Goal: Information Seeking & Learning: Check status

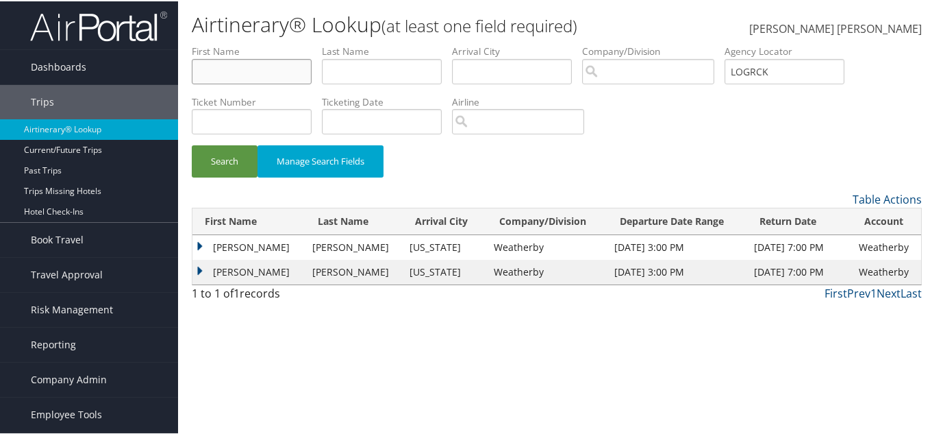
click at [264, 70] on input "text" at bounding box center [252, 70] width 120 height 25
paste input "[PERSON_NAME]"
click at [281, 73] on input "[PERSON_NAME]" at bounding box center [252, 70] width 120 height 25
type input "[PERSON_NAME]"
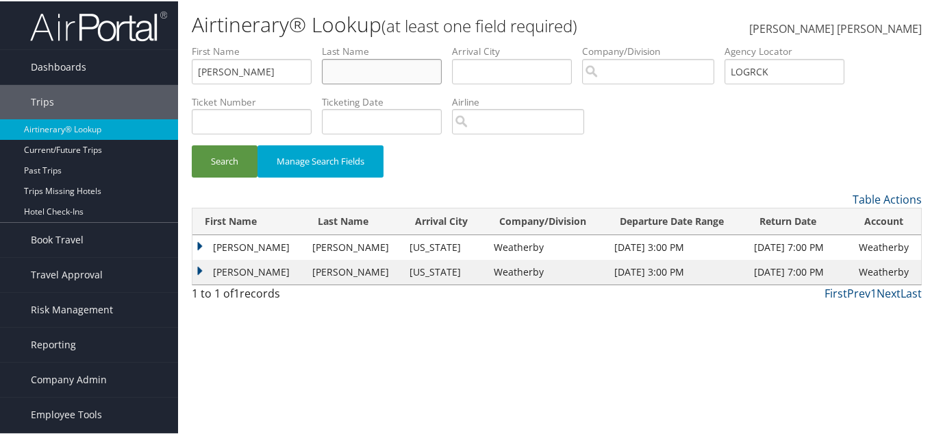
click at [353, 65] on input "text" at bounding box center [382, 70] width 120 height 25
paste input "wilson"
type input "wilson"
drag, startPoint x: 295, startPoint y: 75, endPoint x: 231, endPoint y: 75, distance: 64.4
click at [231, 75] on input "Viviana Coello-wilson" at bounding box center [252, 70] width 120 height 25
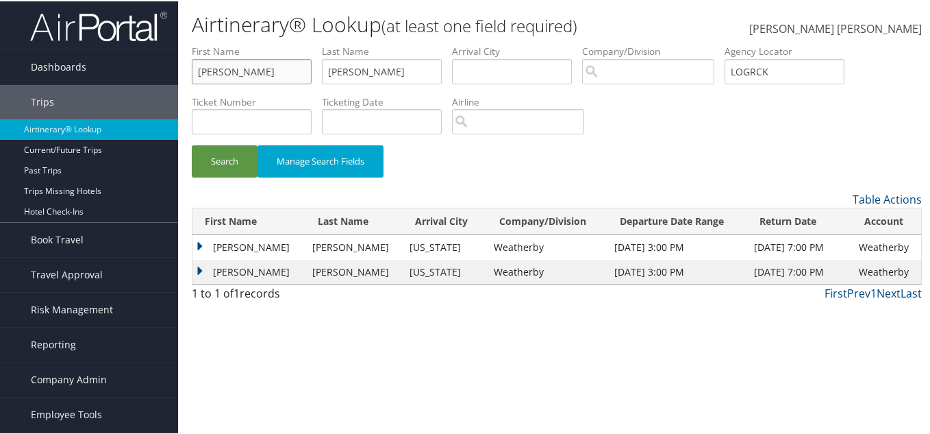
type input "Vivian"
click at [752, 72] on input "LOGRCK" at bounding box center [785, 70] width 120 height 25
click at [249, 65] on input "Vivian" at bounding box center [252, 70] width 120 height 25
click at [255, 71] on input "Vivian" at bounding box center [252, 70] width 120 height 25
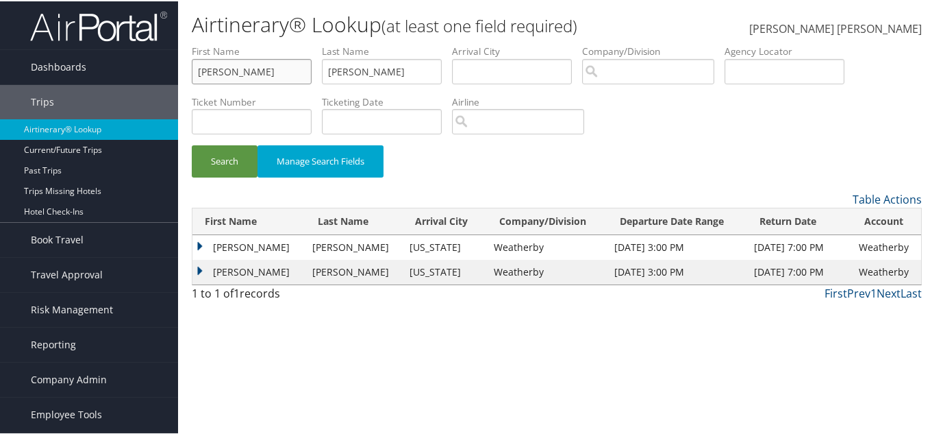
drag, startPoint x: 238, startPoint y: 71, endPoint x: 193, endPoint y: 78, distance: 45.2
click at [193, 78] on input "Vivian" at bounding box center [252, 70] width 120 height 25
click at [250, 76] on input "Vivian" at bounding box center [252, 70] width 120 height 25
type input "Viviana"
click at [212, 170] on button "Search" at bounding box center [225, 160] width 66 height 32
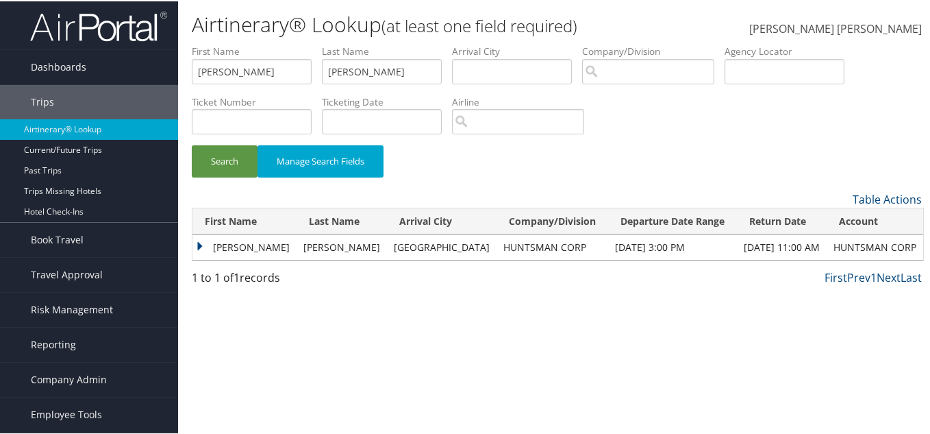
click at [206, 244] on td "Viviana" at bounding box center [245, 246] width 104 height 25
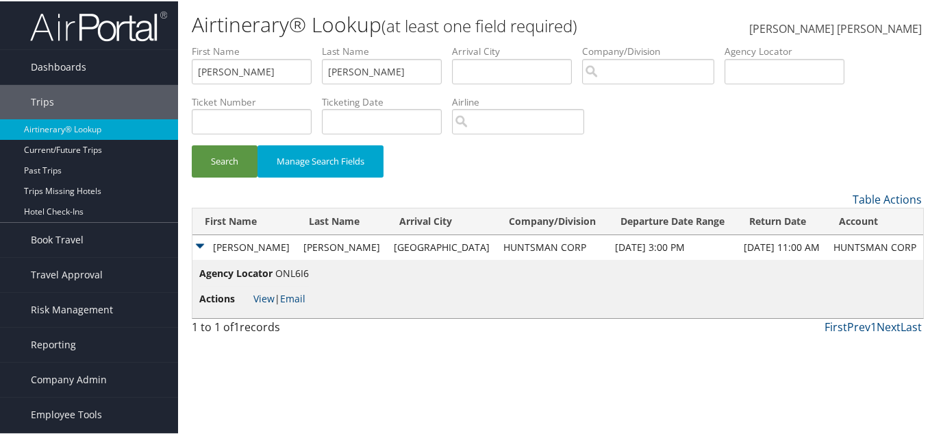
click at [293, 275] on span "ONL6I6" at bounding box center [292, 271] width 34 height 13
copy span "ONL6I6"
click at [259, 298] on link "View" at bounding box center [263, 296] width 21 height 13
click at [664, 147] on div "Search Manage Search Fields" at bounding box center [557, 167] width 751 height 46
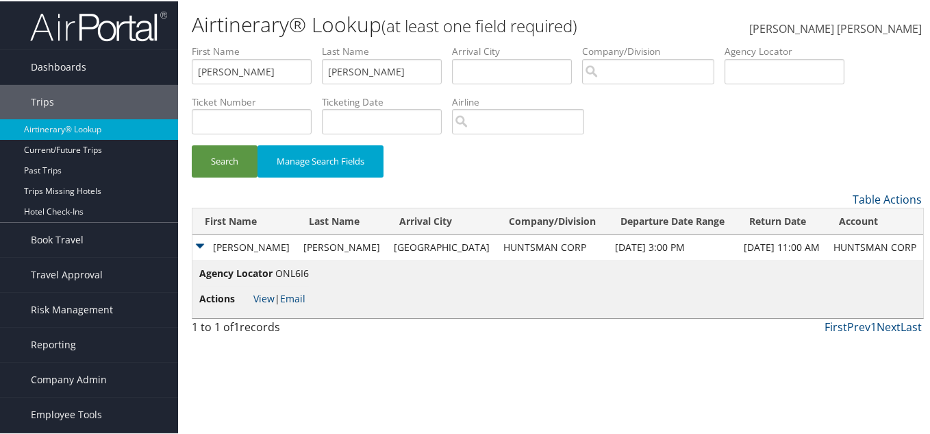
click at [281, 269] on span "ONL6I6" at bounding box center [292, 271] width 34 height 13
copy span "ONL6I6"
click at [259, 299] on link "View" at bounding box center [263, 296] width 21 height 13
click at [667, 151] on div "Search Manage Search Fields" at bounding box center [557, 167] width 751 height 46
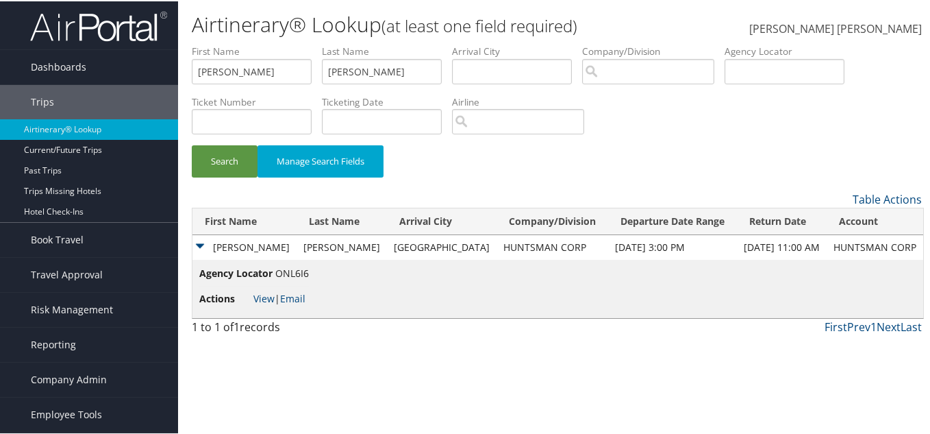
click at [614, 160] on div "Search Manage Search Fields" at bounding box center [557, 167] width 751 height 46
click at [722, 141] on div "Search Manage Search Fields" at bounding box center [557, 116] width 751 height 147
click at [442, 134] on li "Ticketing Date" at bounding box center [387, 119] width 130 height 50
drag, startPoint x: 371, startPoint y: 75, endPoint x: 179, endPoint y: 62, distance: 191.6
click at [180, 62] on div "Airtinerary® Lookup (at least one field required) Brandon Lee Hendricks Brandon…" at bounding box center [557, 217] width 758 height 434
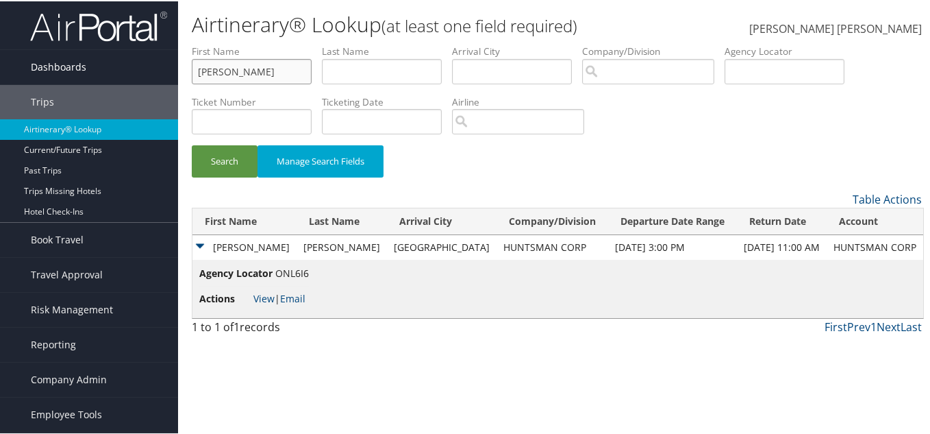
drag, startPoint x: 260, startPoint y: 69, endPoint x: 122, endPoint y: 82, distance: 139.0
click at [121, 75] on div "Dashboards AirPortal 360™ (Manager) AirPortal 360™ (Agent) My Travel Dashboard …" at bounding box center [468, 217] width 936 height 434
click at [756, 67] on input "text" at bounding box center [785, 70] width 120 height 25
paste input "DJBNWB"
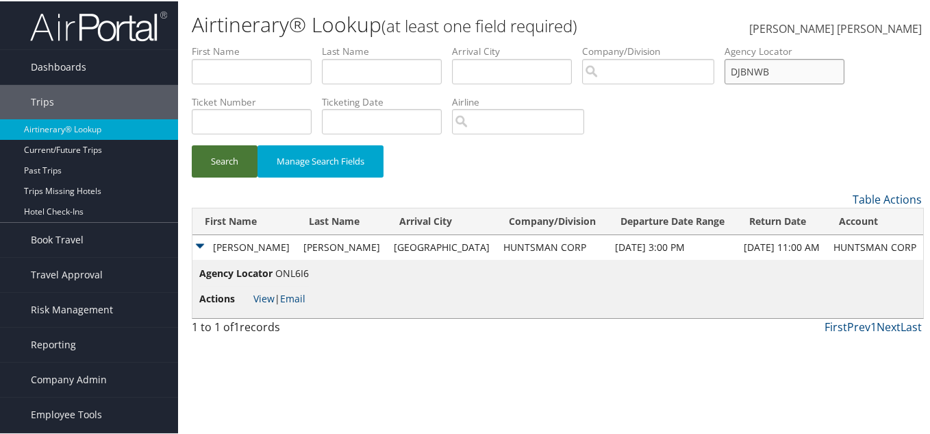
type input "DJBNWB"
click at [224, 158] on button "Search" at bounding box center [225, 160] width 66 height 32
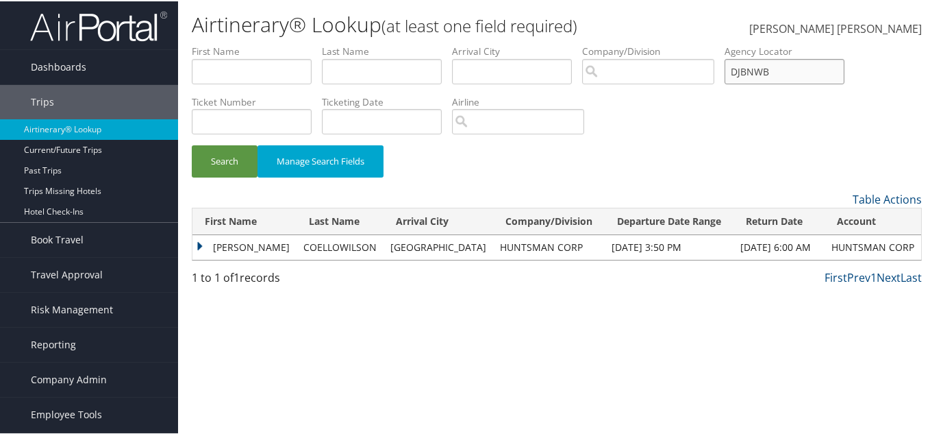
click at [754, 74] on input "DJBNWB" at bounding box center [785, 70] width 120 height 25
click at [754, 73] on input "DJBNWB" at bounding box center [785, 70] width 120 height 25
click at [642, 168] on div "Search Manage Search Fields" at bounding box center [557, 167] width 751 height 46
click at [199, 245] on td "VIVIANA GRACIELA" at bounding box center [245, 246] width 104 height 25
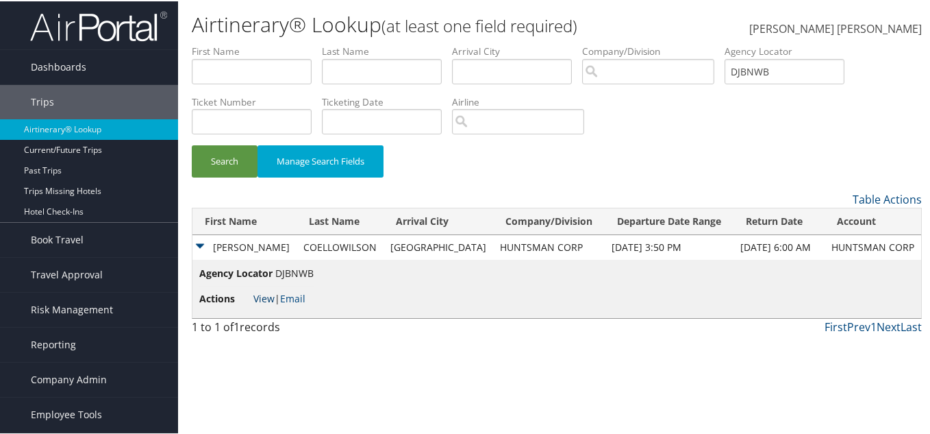
click at [262, 298] on link "View" at bounding box center [263, 296] width 21 height 13
click at [233, 248] on td "VIVIANA GRACIELA" at bounding box center [245, 246] width 104 height 25
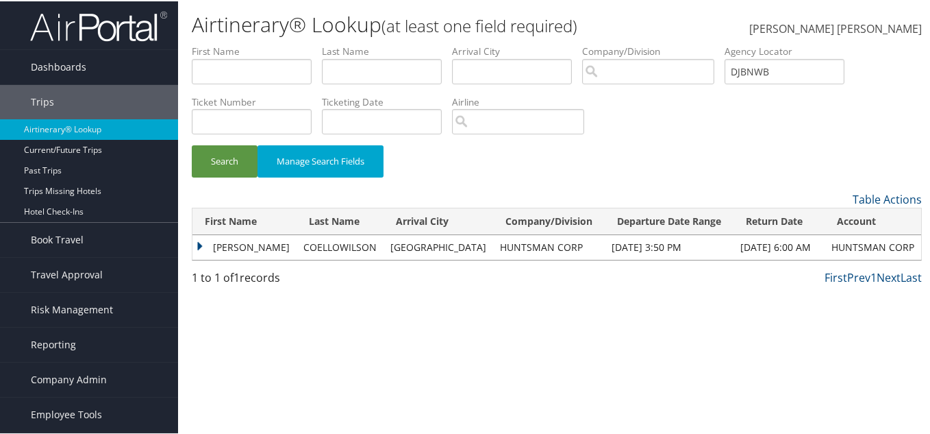
click at [233, 248] on td "VIVIANA GRACIELA" at bounding box center [245, 246] width 104 height 25
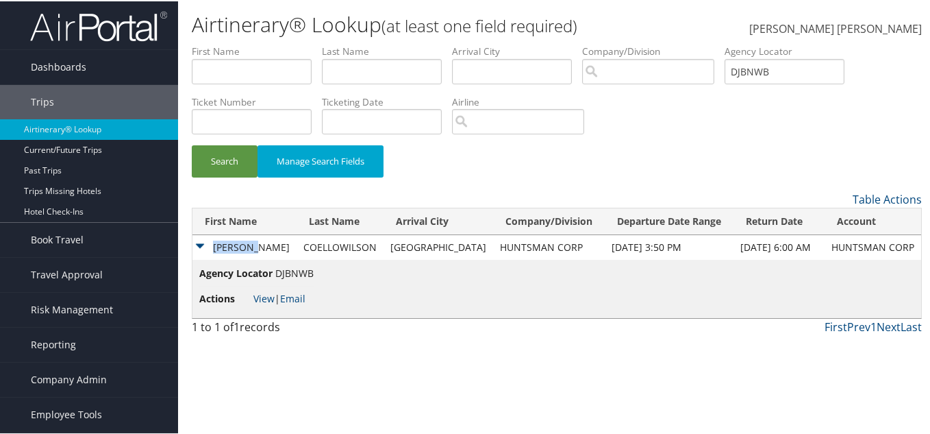
copy td "VIVIANA"
click at [338, 247] on td "COELLOWILSON" at bounding box center [340, 246] width 87 height 25
copy td "COELLOWILSON"
click at [767, 73] on input "DJBNWB" at bounding box center [785, 70] width 120 height 25
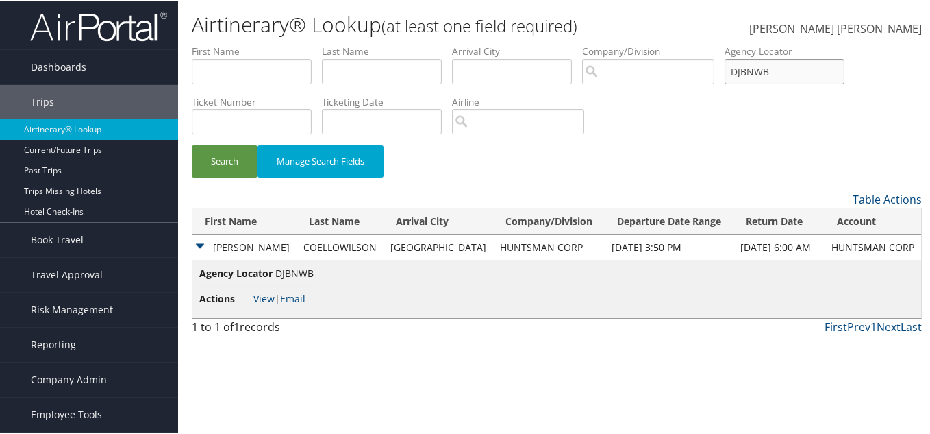
click at [767, 73] on input "DJBNWB" at bounding box center [785, 70] width 120 height 25
click at [47, 64] on span "Dashboards" at bounding box center [58, 66] width 55 height 34
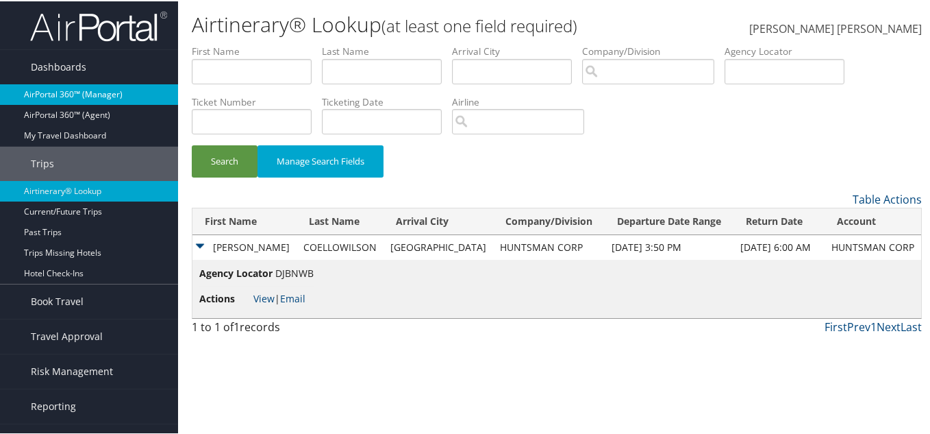
click at [73, 99] on link "AirPortal 360™ (Manager)" at bounding box center [89, 93] width 178 height 21
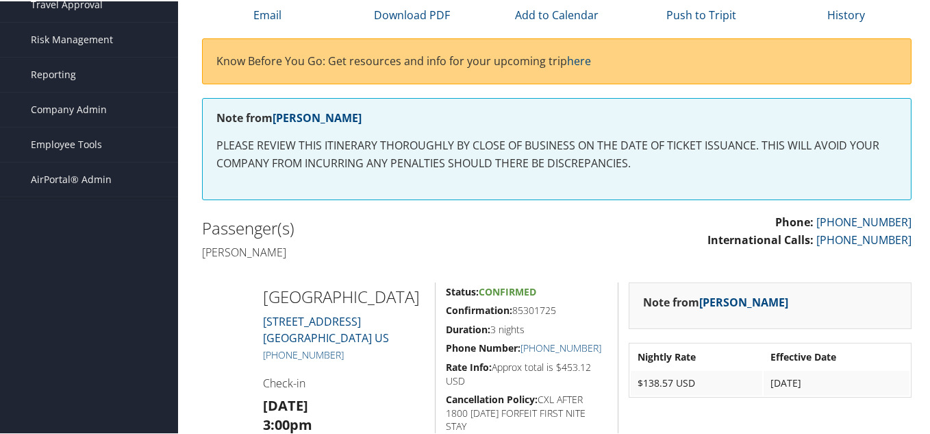
scroll to position [166, 0]
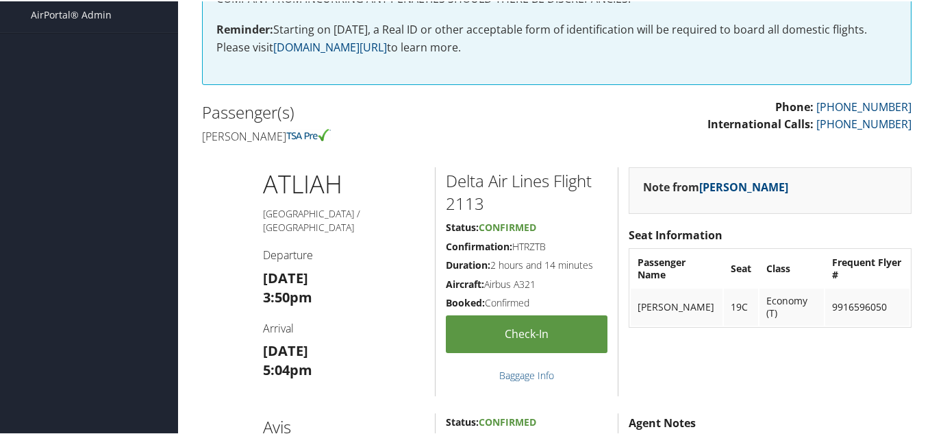
scroll to position [320, 0]
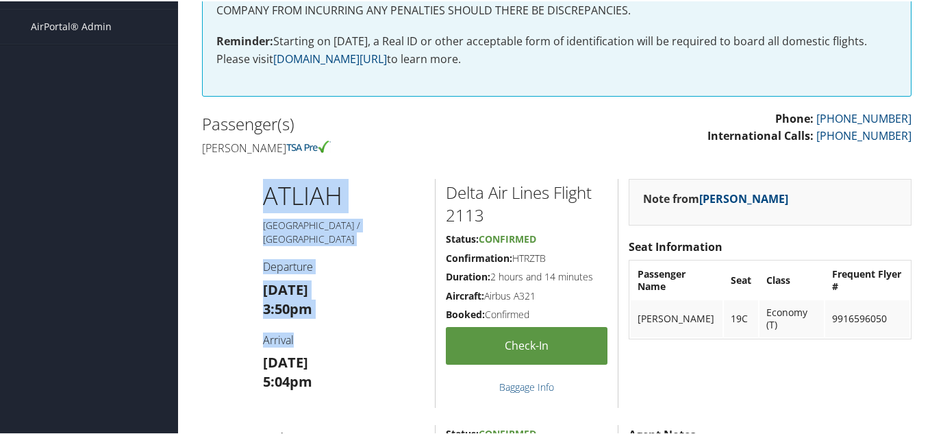
drag, startPoint x: 293, startPoint y: 199, endPoint x: 408, endPoint y: 315, distance: 162.8
click at [408, 315] on div "ATL IAH Atlanta / Houston Departure Tue 07 Oct 3:50pm Arrival Tue 07 Oct 5:04pm…" at bounding box center [557, 291] width 730 height 229
click at [541, 136] on div "Passenger(s) Viviana graciela Coellowilson" at bounding box center [374, 134] width 365 height 51
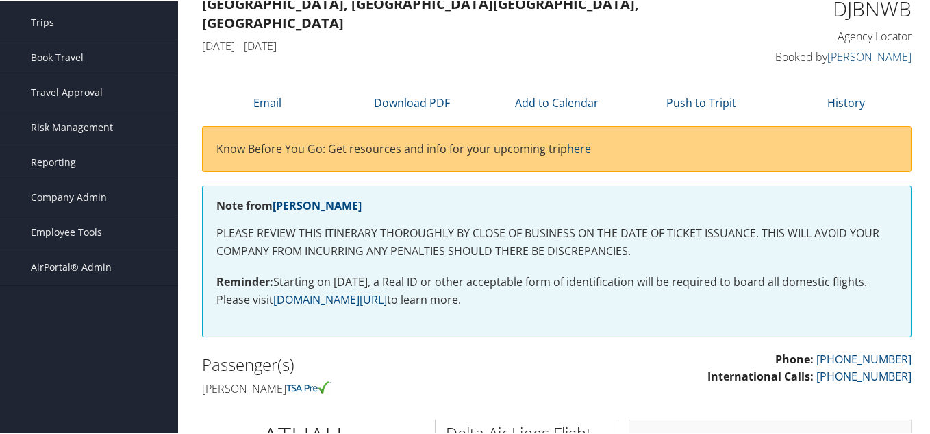
scroll to position [0, 0]
